Goal: Find specific page/section: Find specific page/section

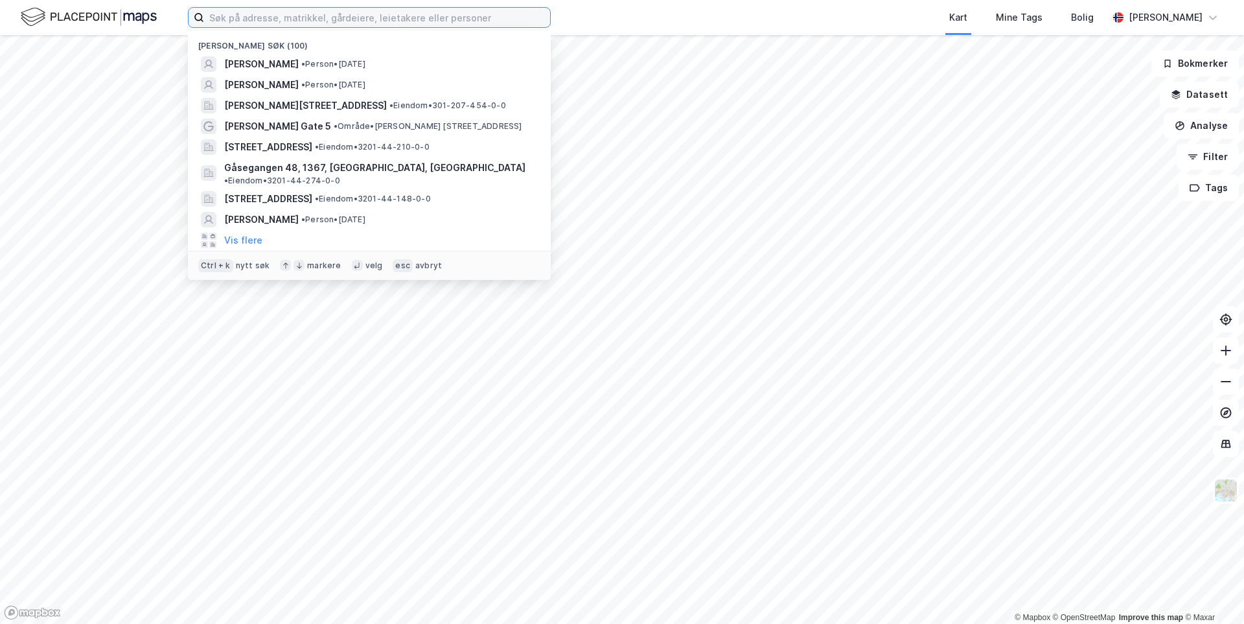
click at [371, 21] on input at bounding box center [377, 17] width 346 height 19
paste input "[PERSON_NAME] 14"
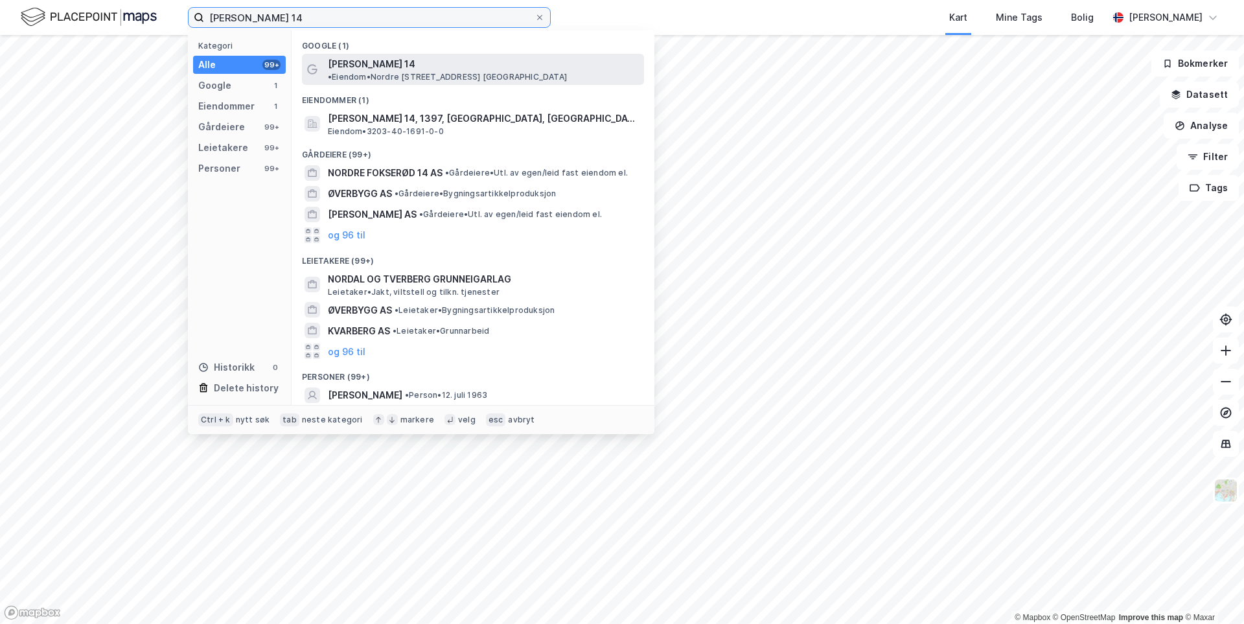
type input "[PERSON_NAME] 14"
click at [390, 64] on span "[PERSON_NAME] 14" at bounding box center [371, 64] width 87 height 16
